Goal: Transaction & Acquisition: Download file/media

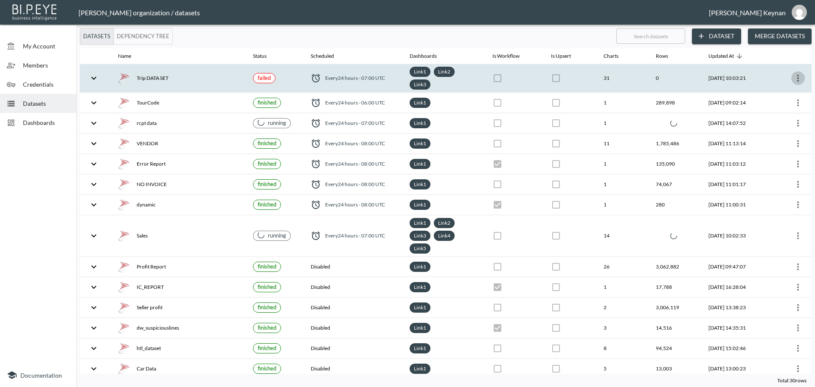
click at [795, 79] on icon "more" at bounding box center [798, 78] width 10 height 10
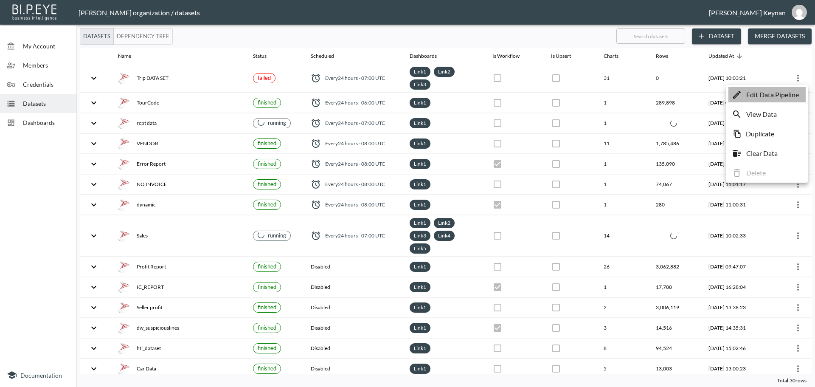
click at [781, 91] on p "Edit Data Pipeline" at bounding box center [772, 95] width 53 height 10
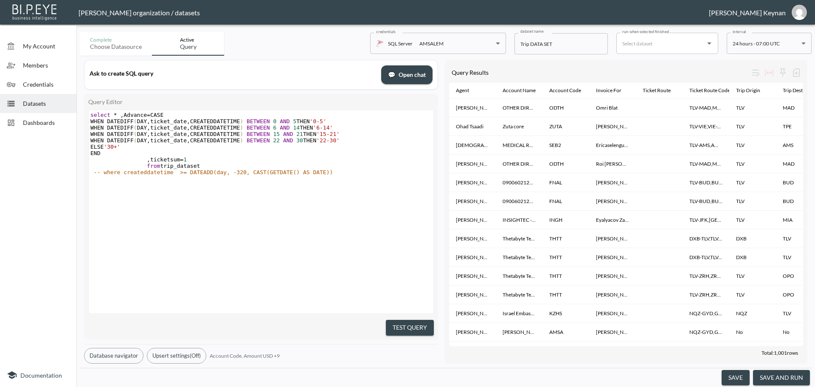
click at [780, 377] on button "save and run" at bounding box center [781, 378] width 57 height 16
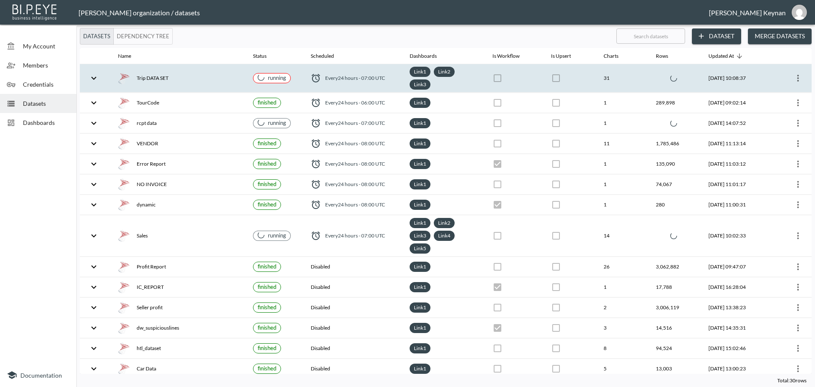
click at [267, 78] on div "running" at bounding box center [272, 78] width 28 height 8
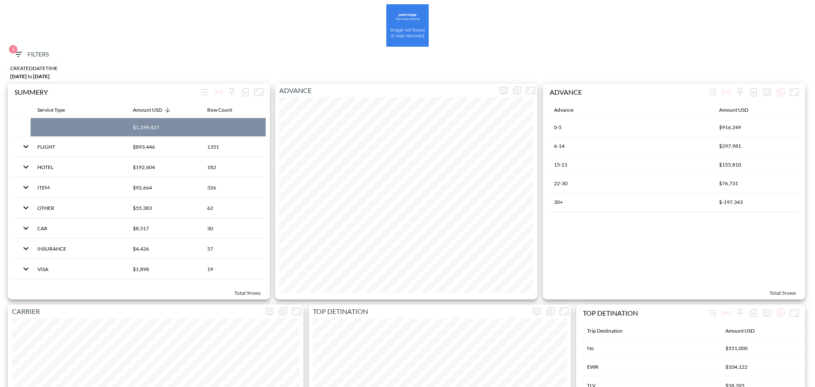
click at [26, 56] on span "1 Filters" at bounding box center [31, 54] width 36 height 11
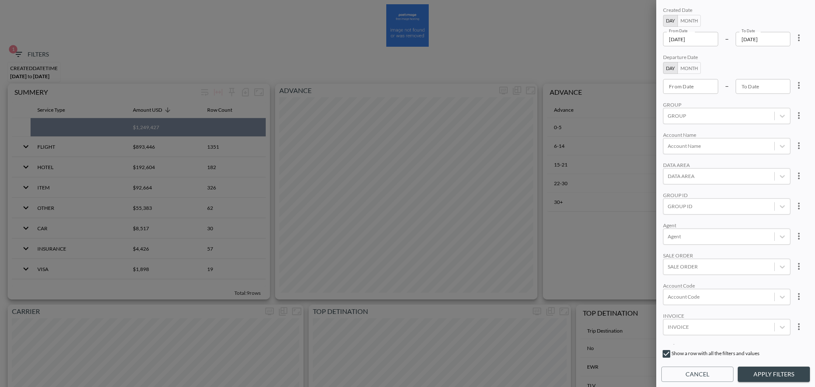
click at [701, 38] on input "2025-09-27" at bounding box center [690, 39] width 55 height 14
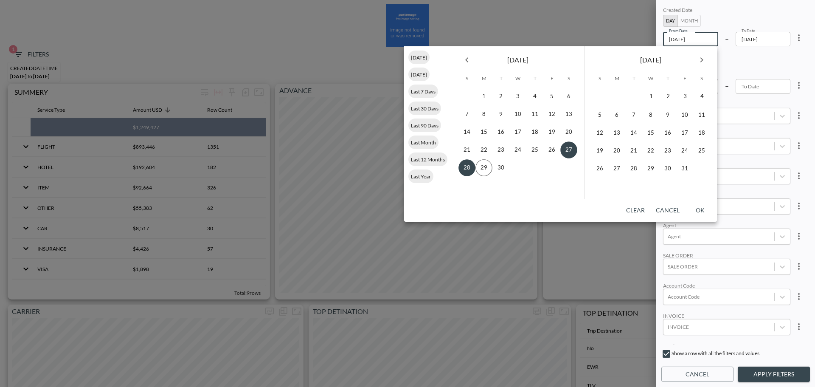
click at [464, 62] on icon "Previous month" at bounding box center [467, 60] width 10 height 10
click at [568, 149] on button "23" at bounding box center [568, 149] width 17 height 17
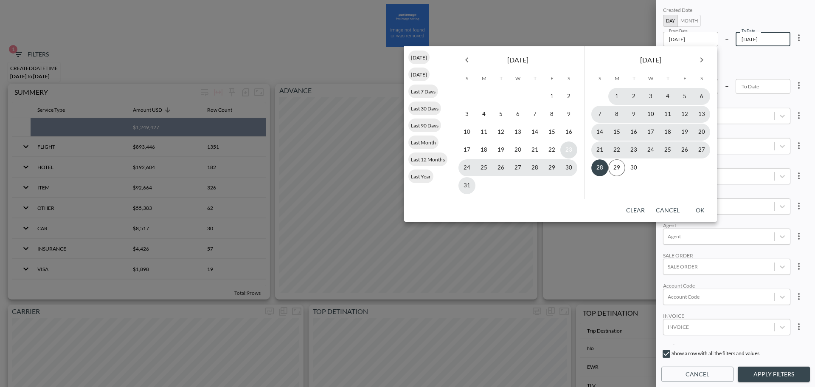
type input "2025-08-23"
click at [599, 167] on button "28" at bounding box center [599, 167] width 17 height 17
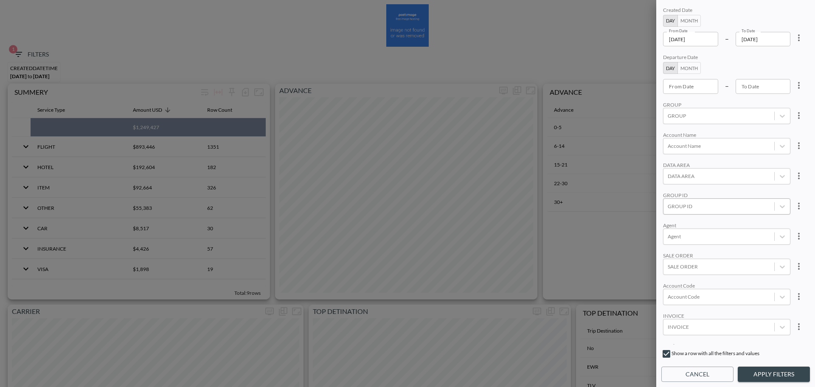
click at [691, 208] on div at bounding box center [719, 206] width 102 height 8
click at [672, 158] on input "POINT" at bounding box center [670, 164] width 18 height 18
type input "poi"
click at [741, 127] on div "Created Date Day Month From Date 2025-08-23 From Date – To Date 2025-09-28 To D…" at bounding box center [735, 174] width 149 height 339
click at [775, 373] on button "Apply Filters" at bounding box center [774, 374] width 72 height 16
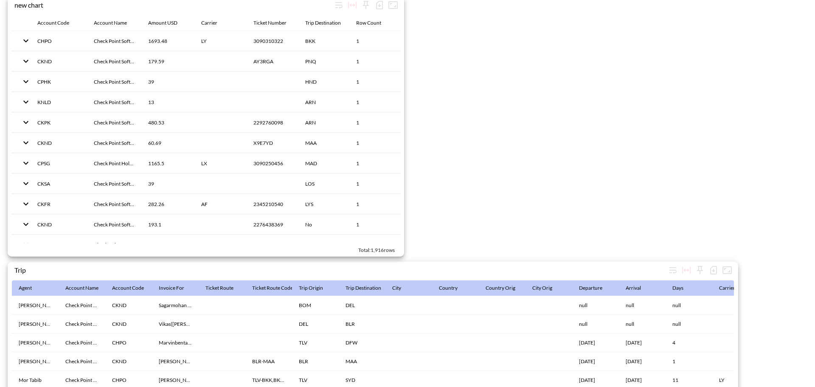
scroll to position [1312, 0]
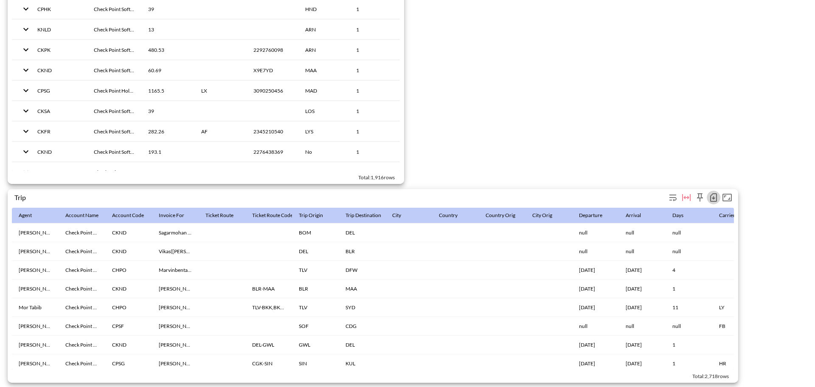
click at [712, 194] on icon "button" at bounding box center [714, 197] width 10 height 10
click at [647, 213] on li "Download CSV ( 2,718 Rows )" at bounding box center [665, 210] width 109 height 15
